Goal: Information Seeking & Learning: Learn about a topic

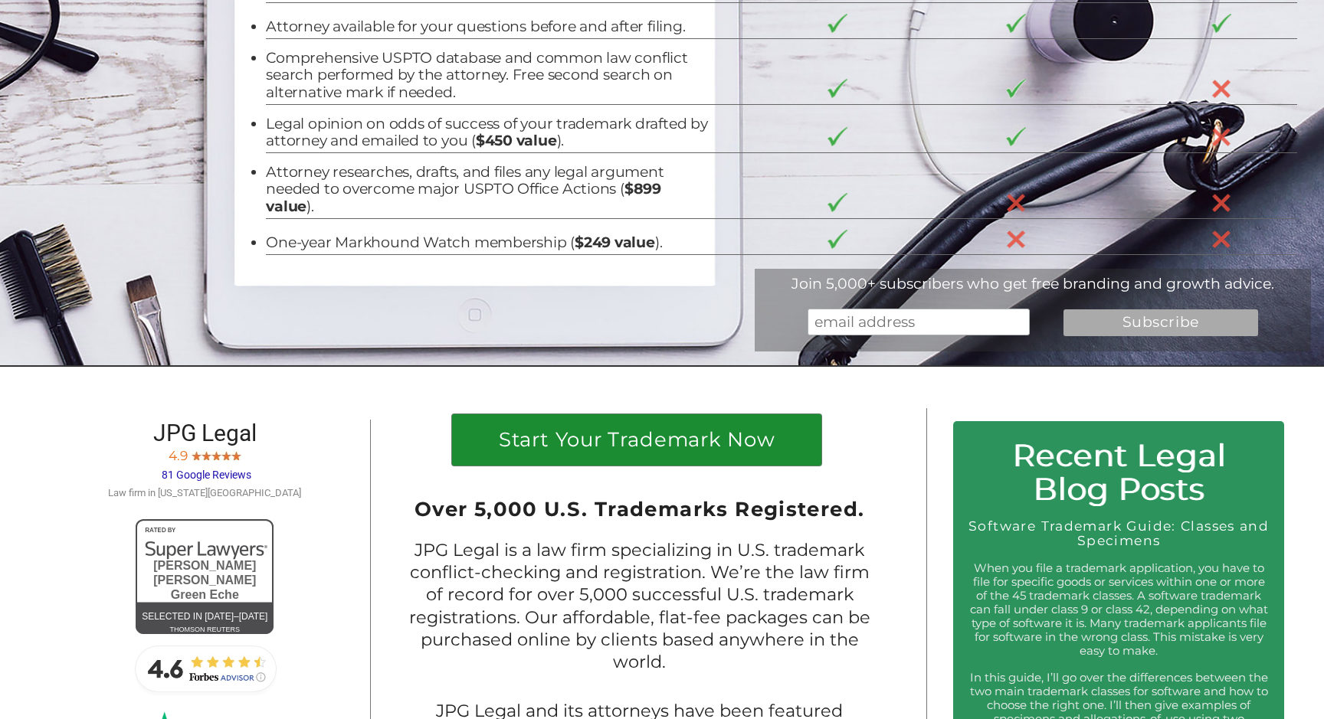
scroll to position [382, 0]
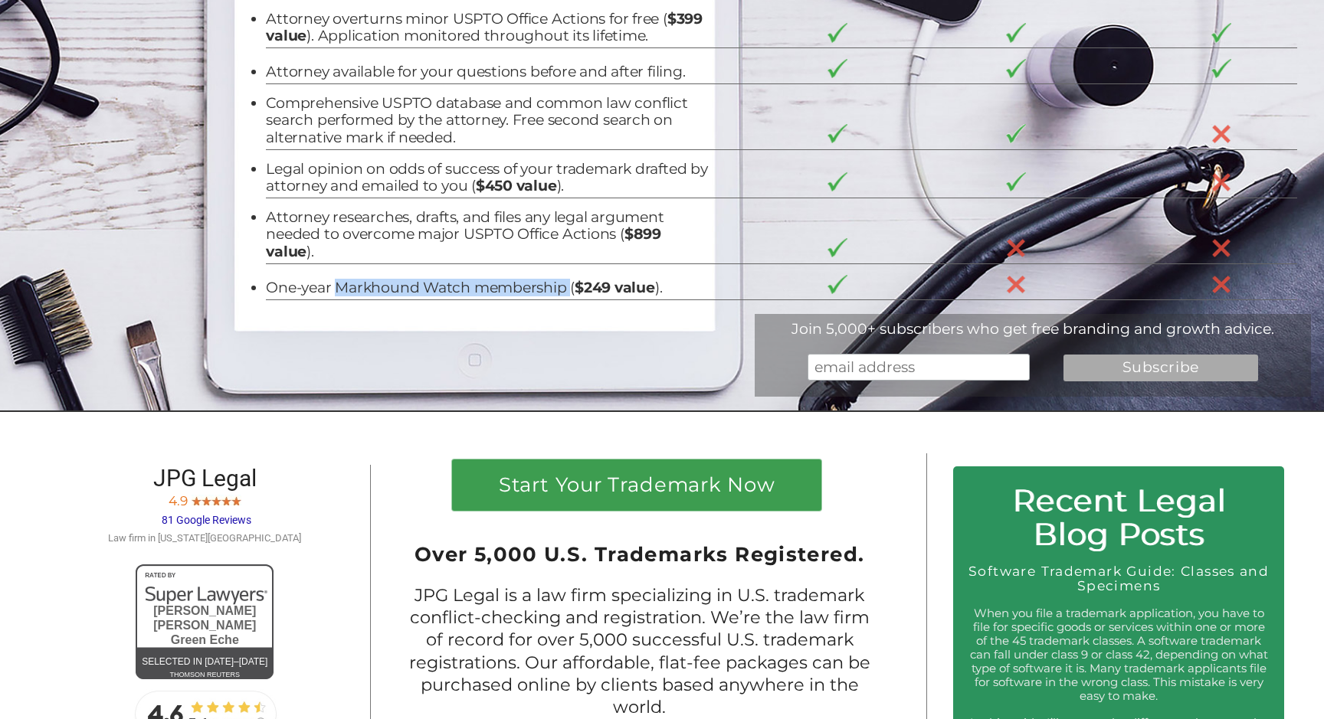
drag, startPoint x: 569, startPoint y: 288, endPoint x: 336, endPoint y: 291, distance: 232.9
click at [336, 291] on li "One-year Markhound Watch membership ( $249 value )." at bounding box center [489, 288] width 446 height 17
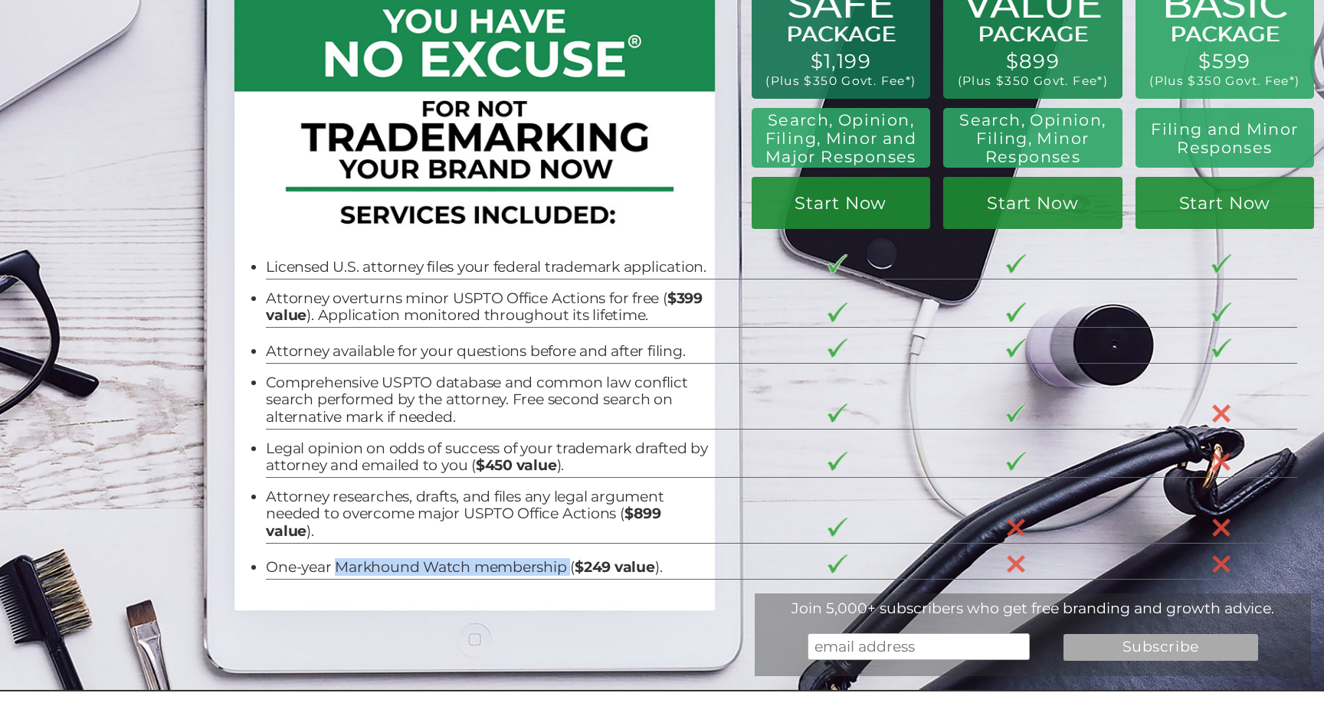
scroll to position [93, 0]
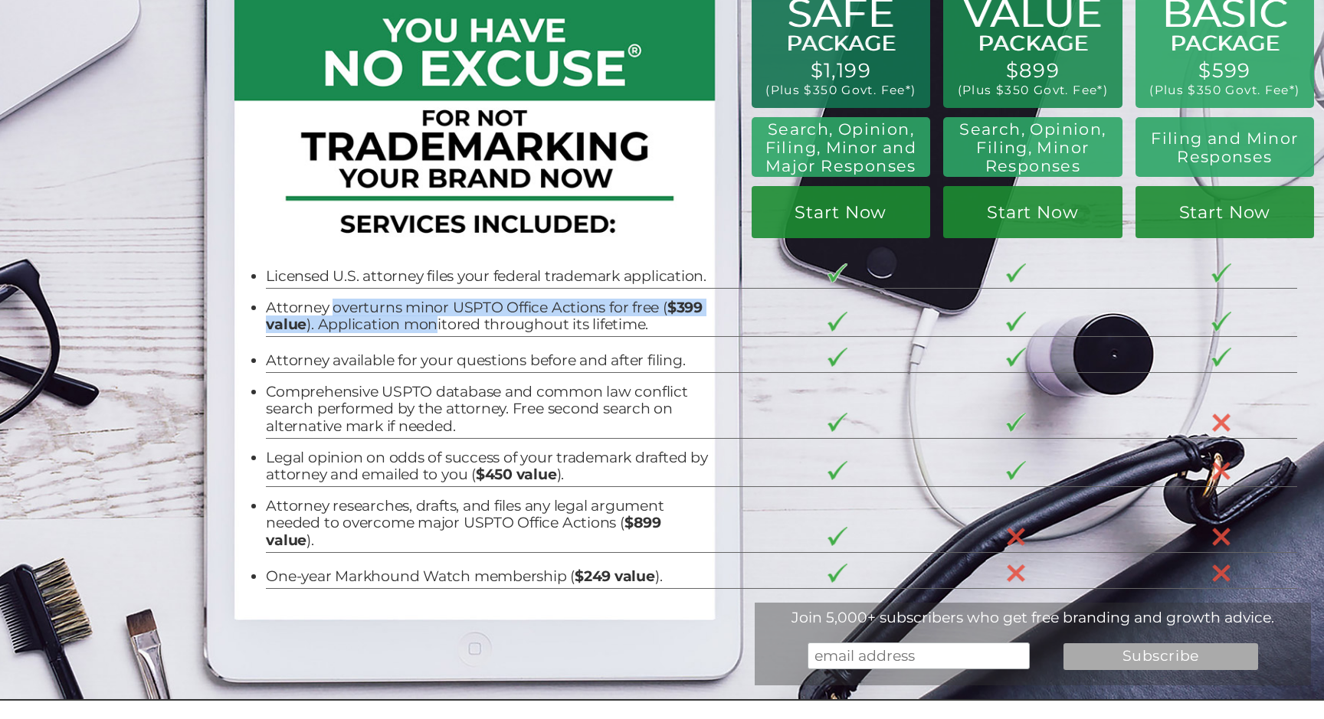
drag, startPoint x: 330, startPoint y: 306, endPoint x: 436, endPoint y: 327, distance: 107.9
click at [436, 327] on li "Attorney overturns minor USPTO Office Actions for free ( $399 value ). Applicat…" at bounding box center [489, 316] width 446 height 34
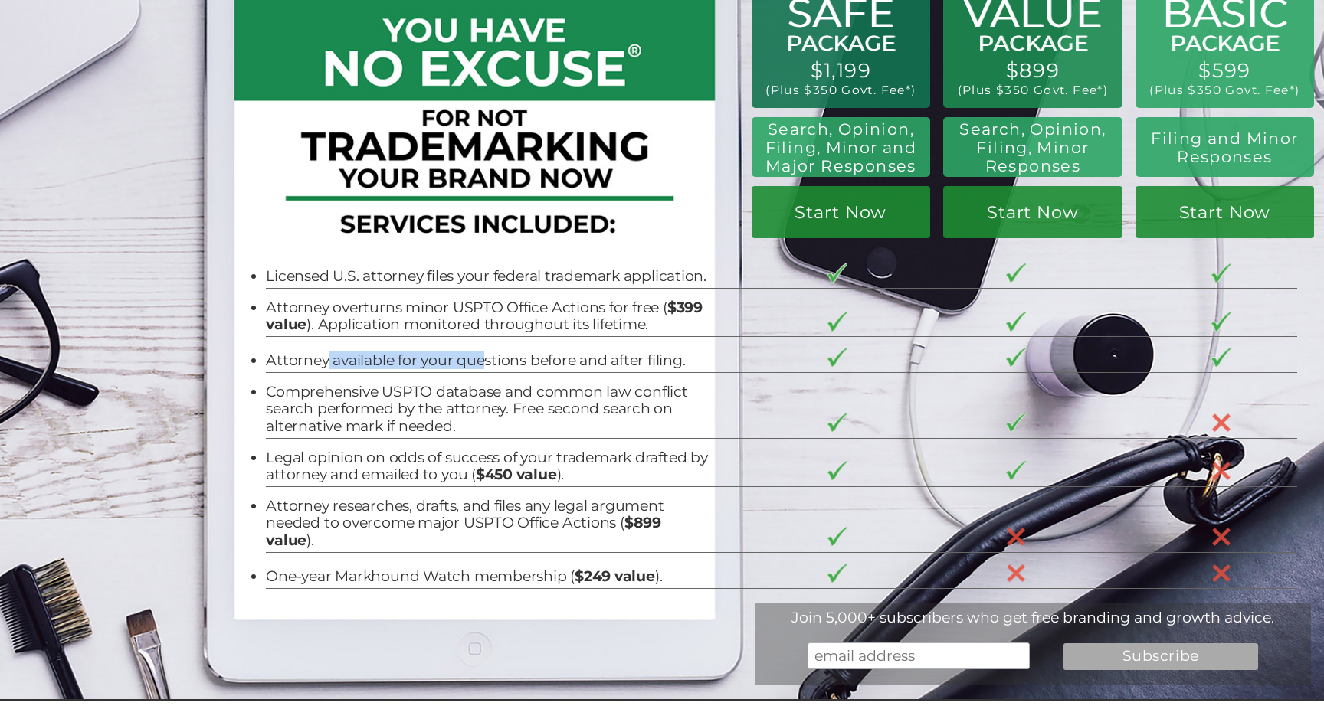
drag, startPoint x: 329, startPoint y: 359, endPoint x: 480, endPoint y: 360, distance: 151.7
click at [480, 360] on li "Attorney available for your questions before and after filing." at bounding box center [489, 360] width 446 height 17
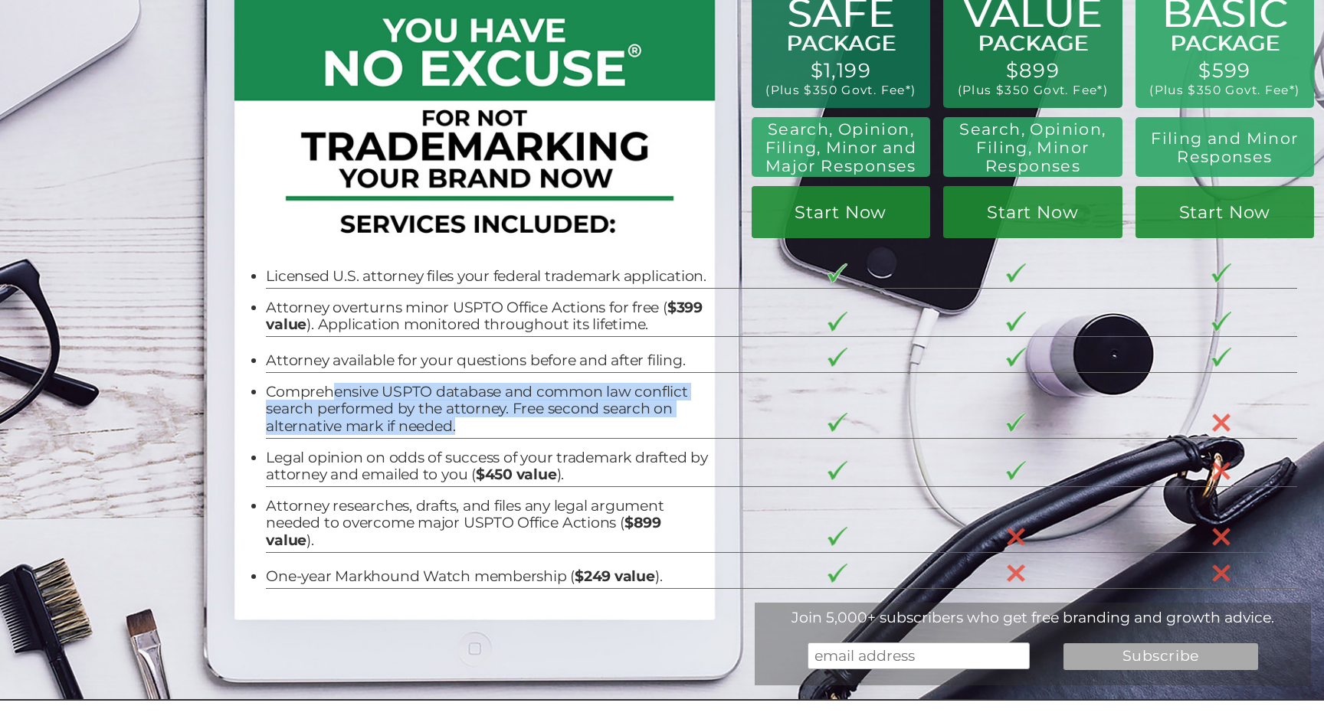
drag, startPoint x: 332, startPoint y: 391, endPoint x: 504, endPoint y: 427, distance: 175.9
click at [504, 427] on li "Comprehensive USPTO database and common law conflict search performed by the at…" at bounding box center [489, 409] width 446 height 51
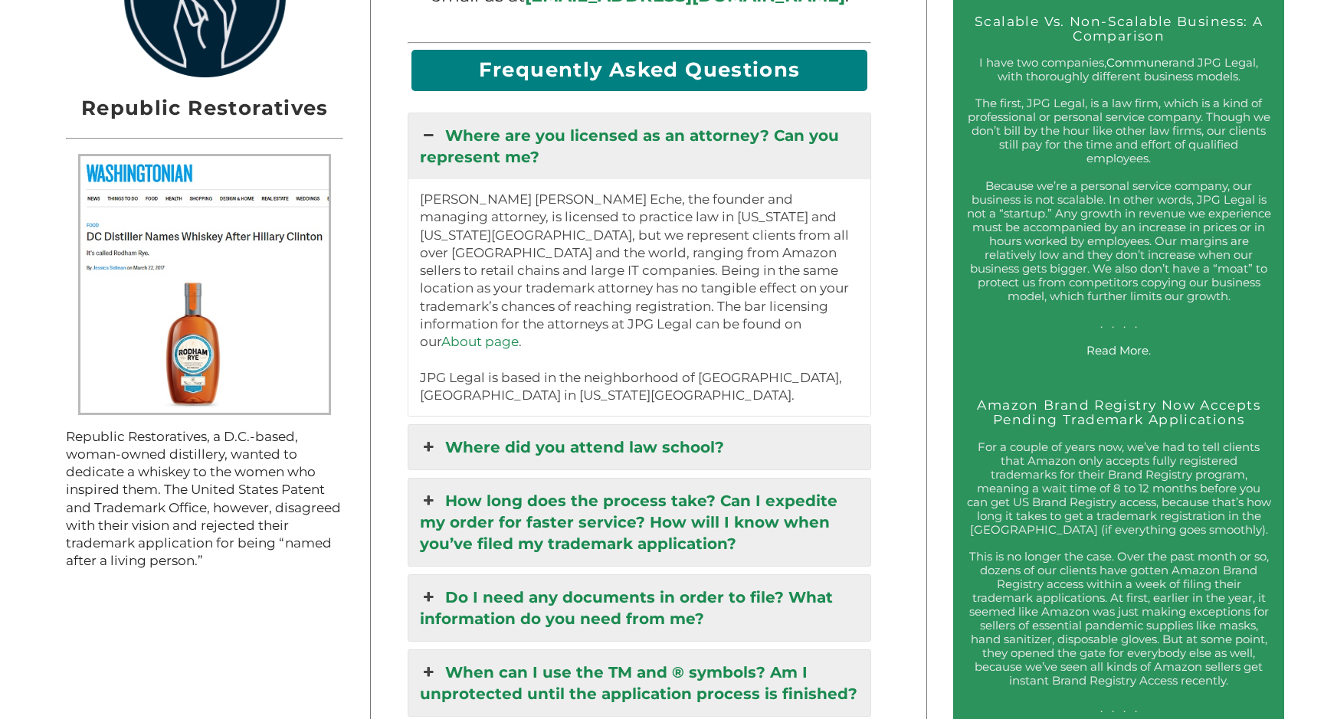
scroll to position [1626, 0]
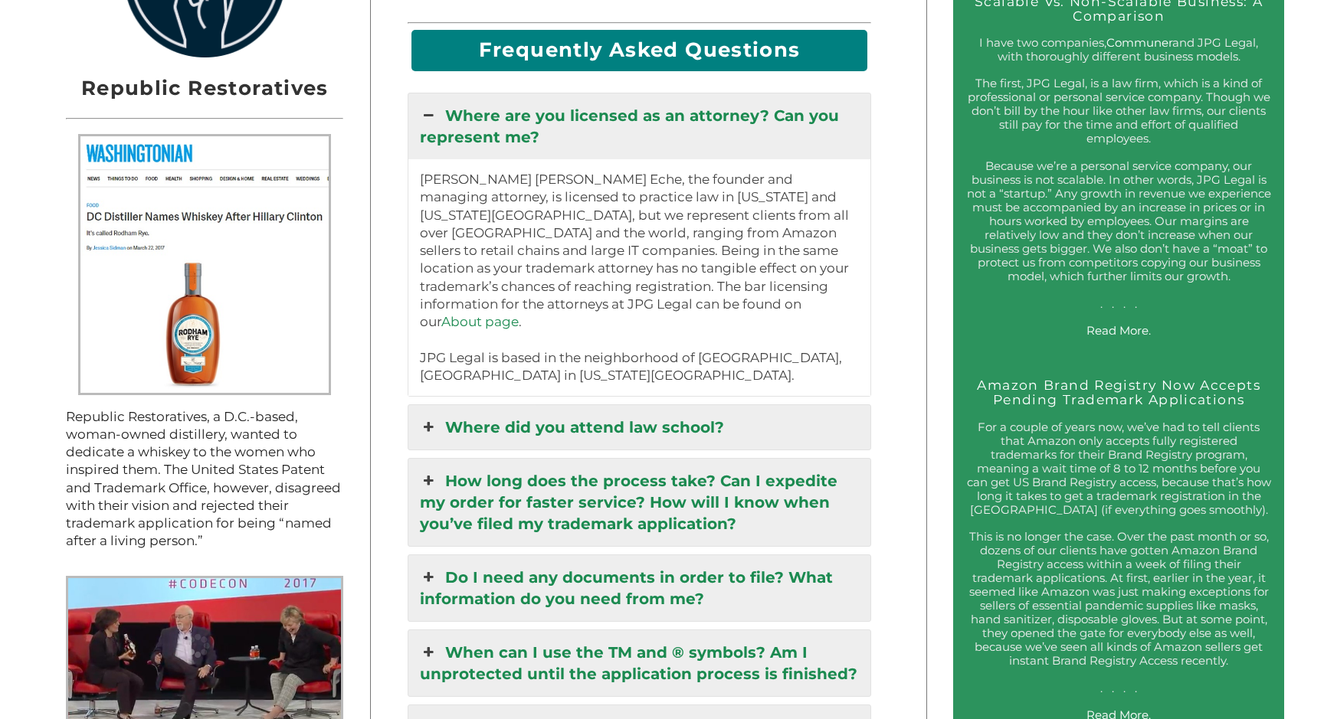
click at [722, 405] on link "Where did you attend law school?" at bounding box center [639, 427] width 462 height 44
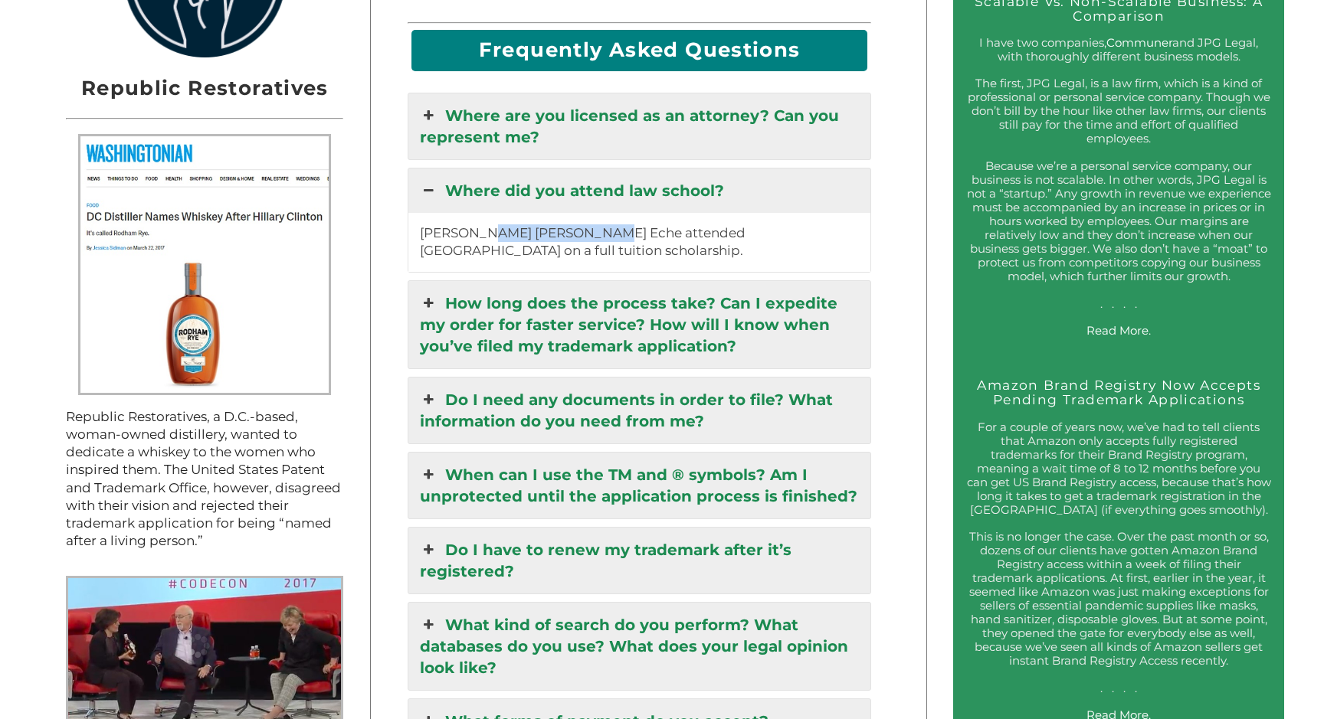
drag, startPoint x: 486, startPoint y: 189, endPoint x: 597, endPoint y: 189, distance: 111.8
click at [598, 224] on p "[PERSON_NAME] [PERSON_NAME] Eche attended [GEOGRAPHIC_DATA] on a full tuition s…" at bounding box center [639, 242] width 439 height 36
click at [597, 224] on p "[PERSON_NAME] [PERSON_NAME] Eche attended [GEOGRAPHIC_DATA] on a full tuition s…" at bounding box center [639, 242] width 439 height 36
drag, startPoint x: 578, startPoint y: 189, endPoint x: 673, endPoint y: 209, distance: 97.0
click at [673, 224] on p "[PERSON_NAME] [PERSON_NAME] Eche attended [GEOGRAPHIC_DATA] on a full tuition s…" at bounding box center [639, 242] width 439 height 36
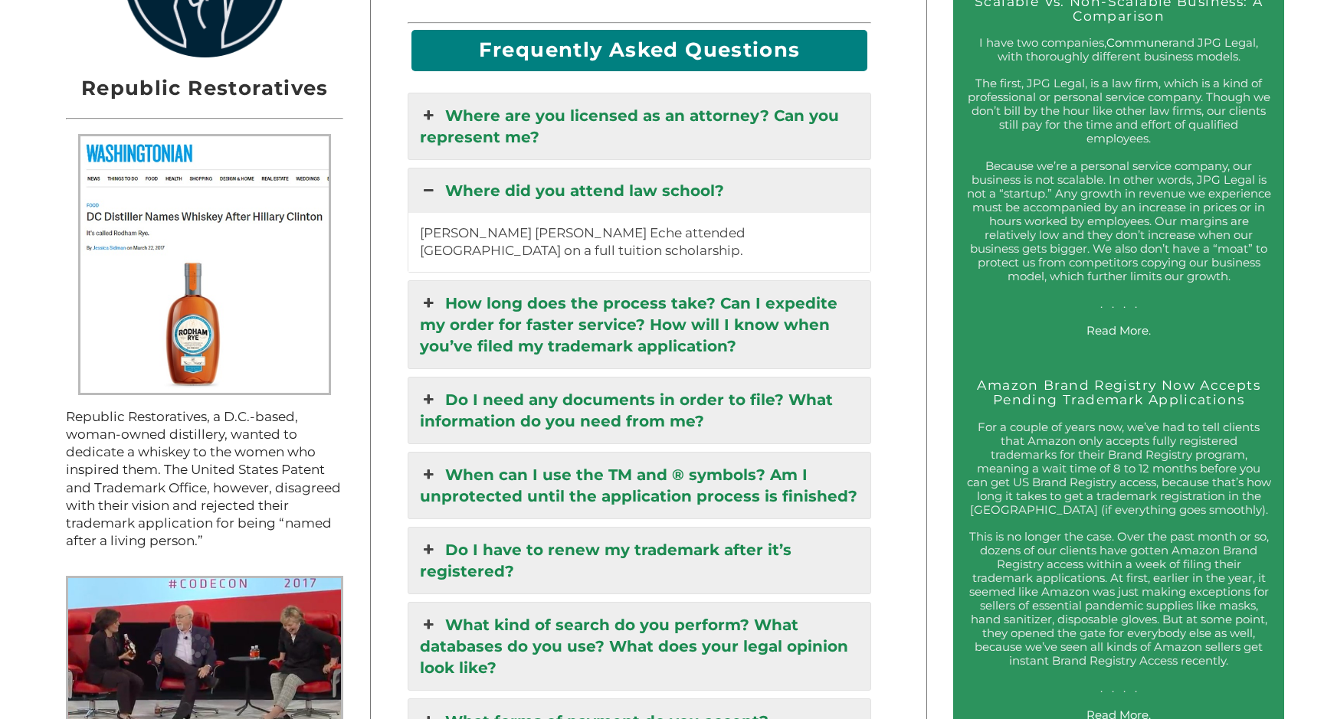
click at [659, 224] on p "[PERSON_NAME] [PERSON_NAME] Eche attended [GEOGRAPHIC_DATA] on a full tuition s…" at bounding box center [639, 242] width 439 height 36
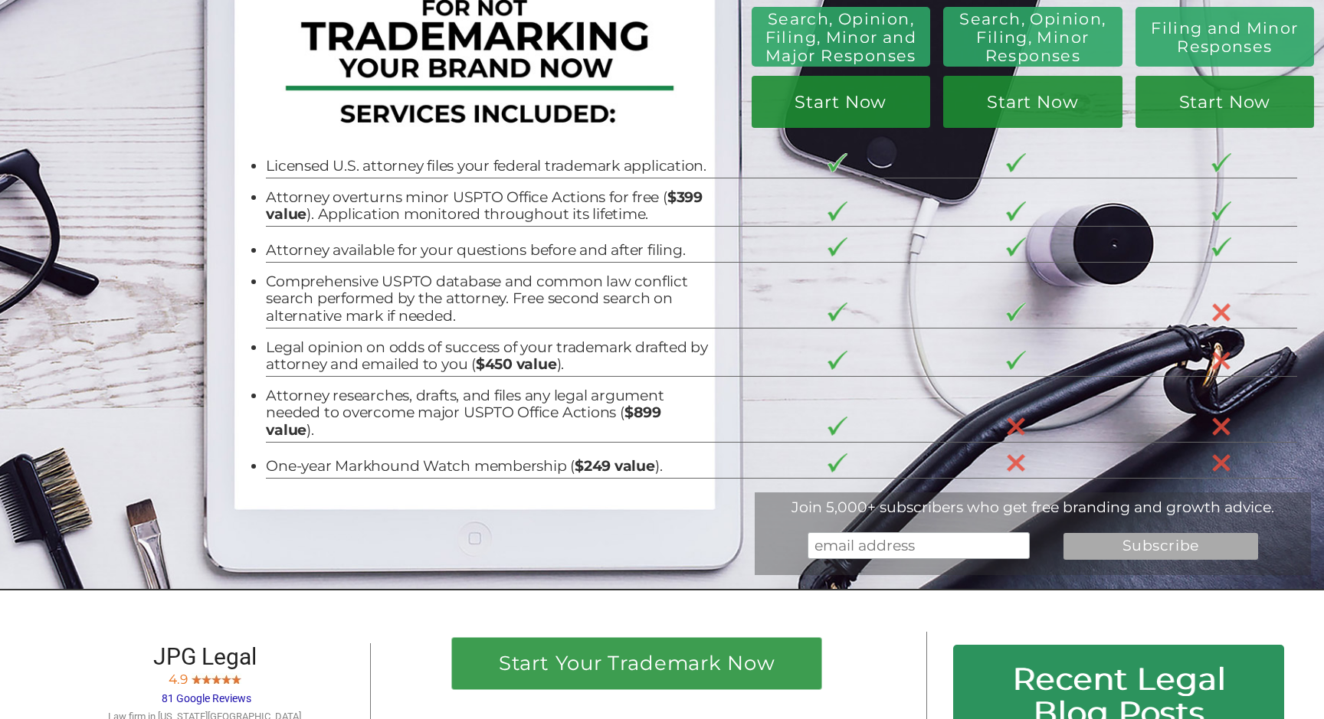
scroll to position [0, 0]
